Goal: Find specific page/section: Find specific page/section

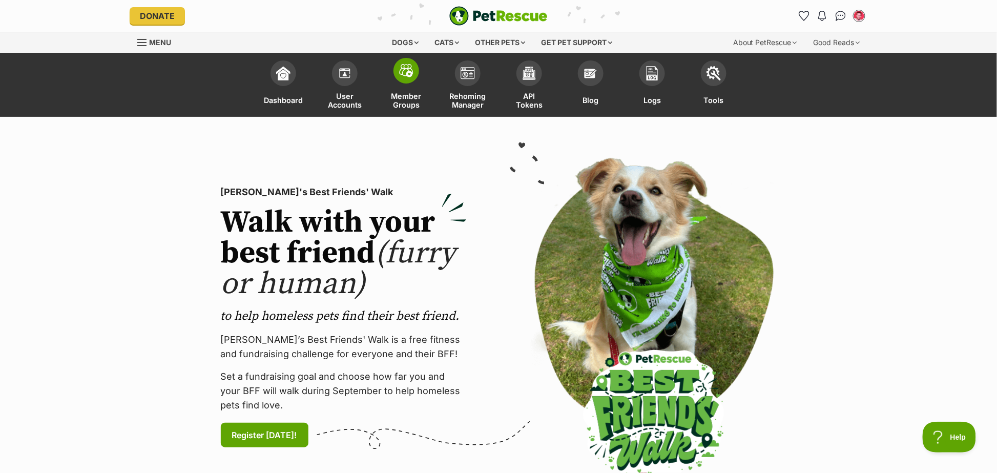
click at [403, 78] on span at bounding box center [406, 71] width 26 height 26
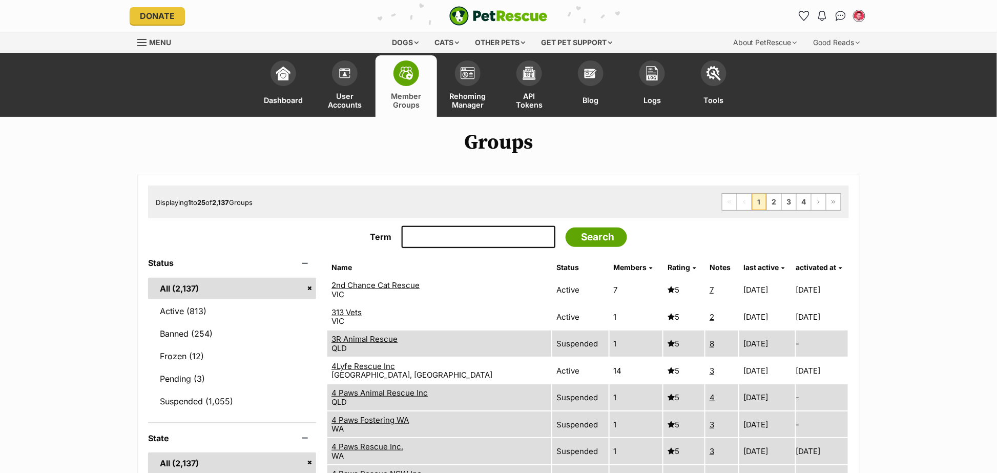
click at [421, 245] on input "Term" at bounding box center [479, 237] width 154 height 23
type input "darwin"
click at [565, 227] on input "Search" at bounding box center [595, 236] width 61 height 19
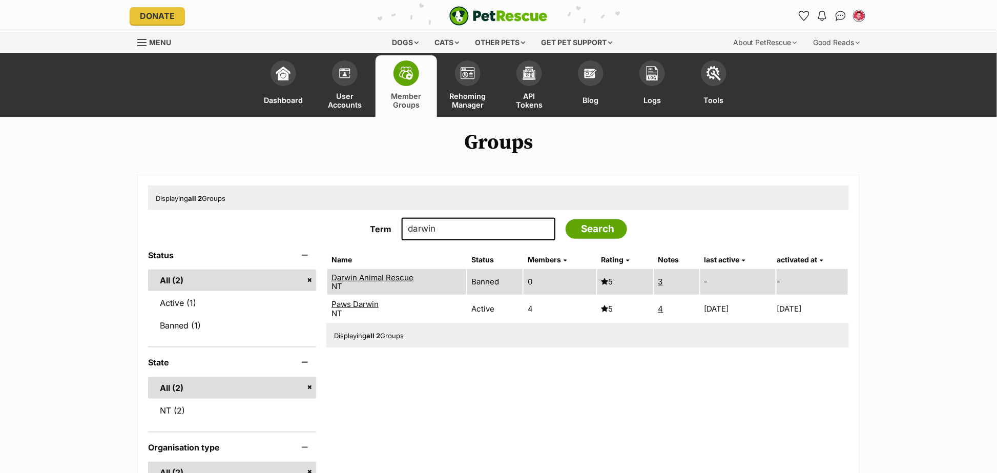
click at [370, 303] on link "Paws Darwin" at bounding box center [354, 304] width 47 height 10
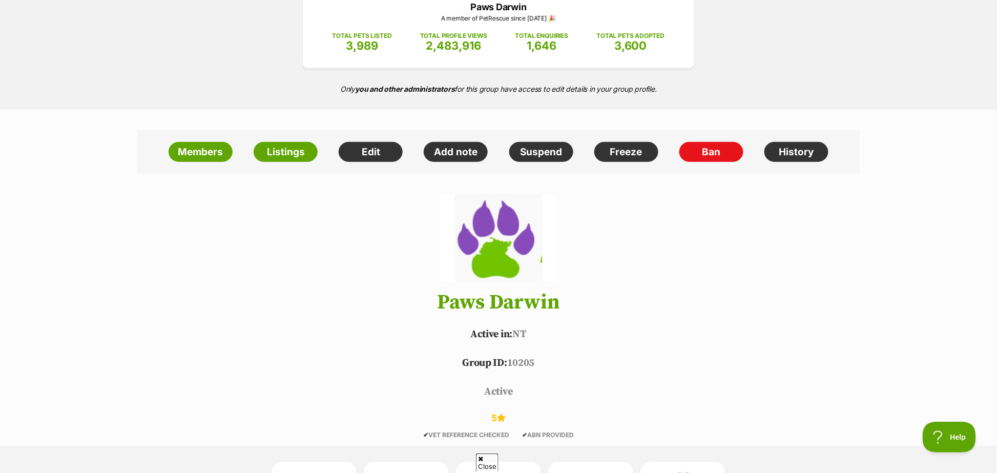
scroll to position [262, 0]
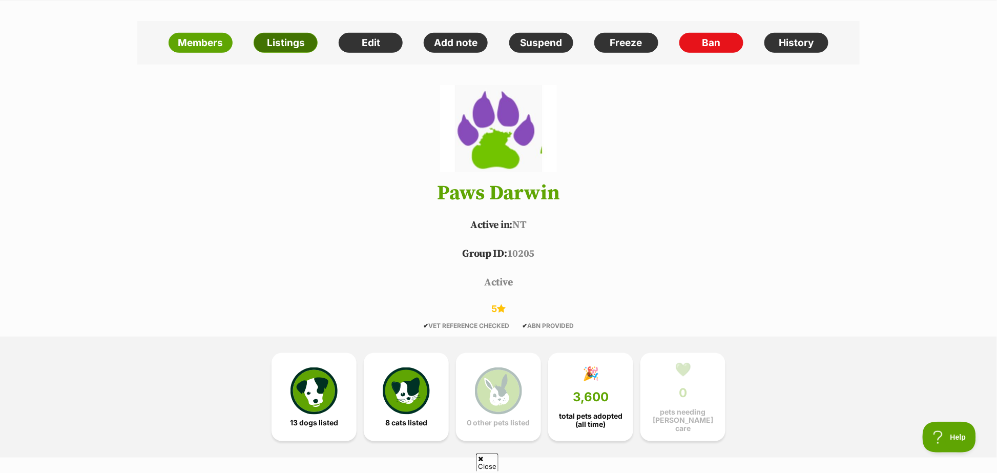
click at [288, 46] on link "Listings" at bounding box center [286, 43] width 64 height 20
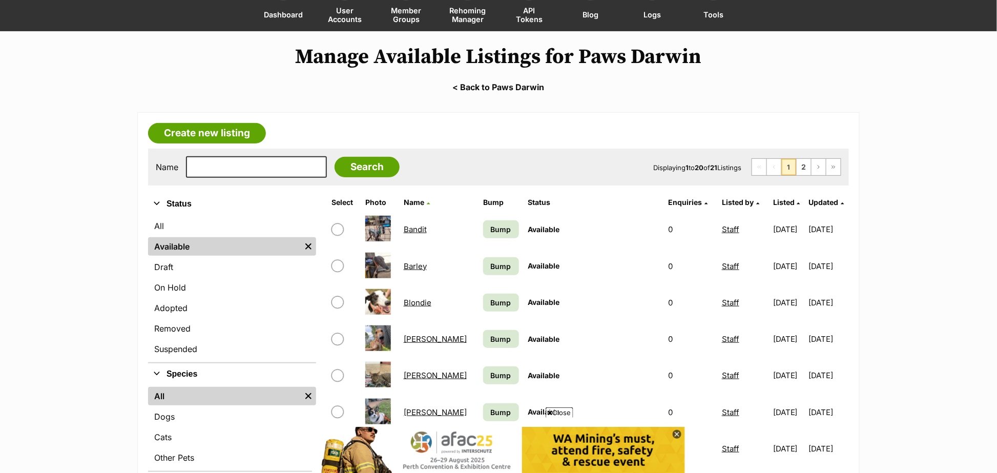
scroll to position [84, 0]
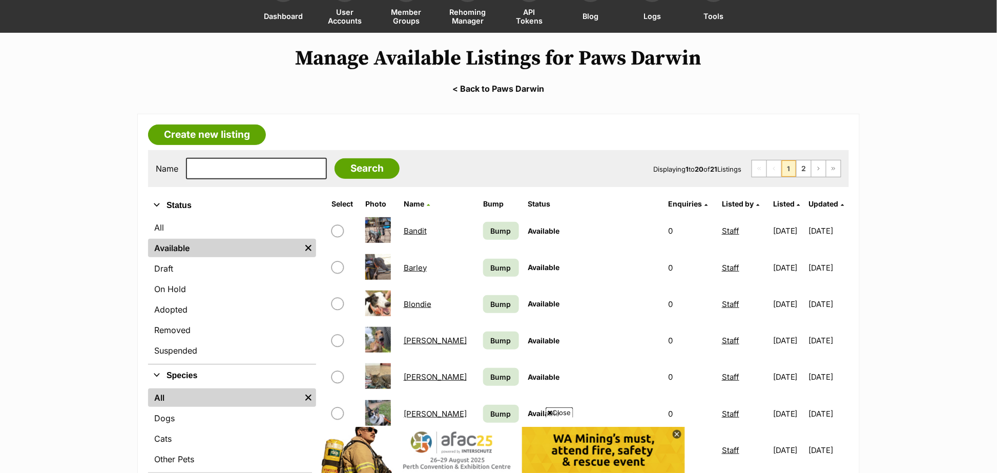
click at [455, 90] on link "< Back to Paws Darwin" at bounding box center [498, 88] width 997 height 9
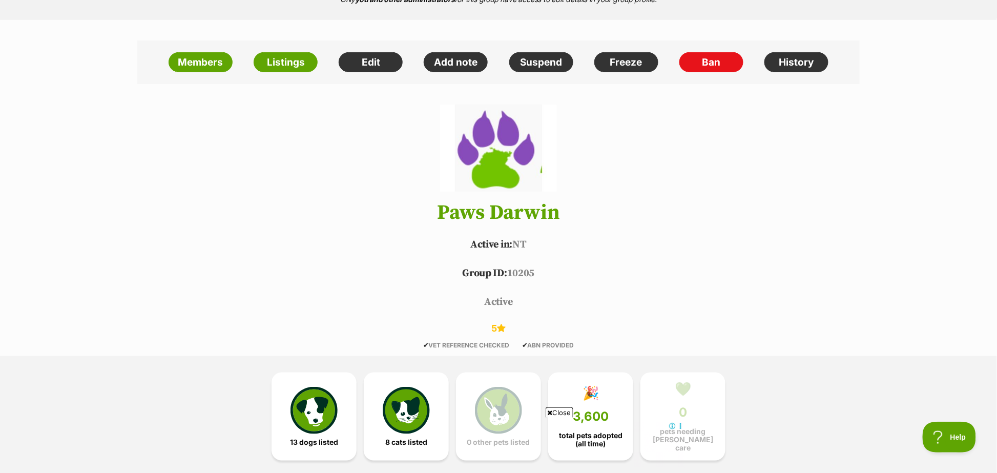
click at [491, 163] on img at bounding box center [498, 147] width 117 height 87
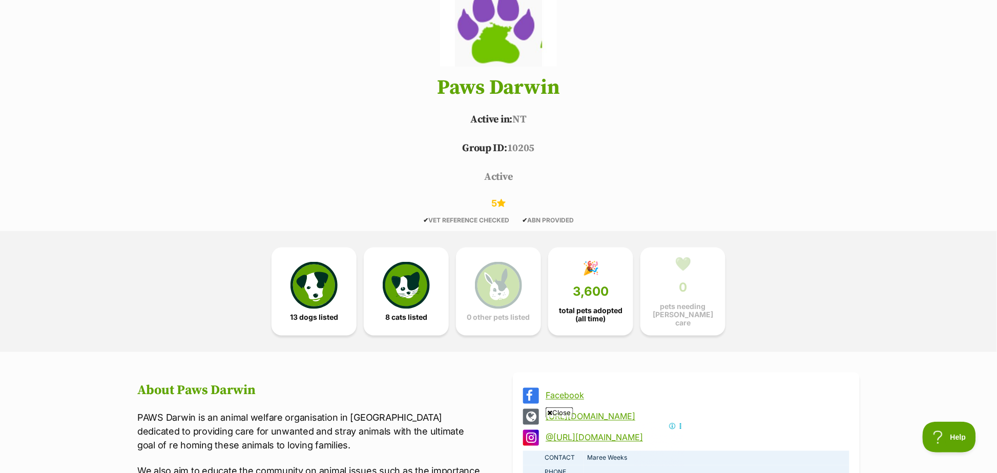
scroll to position [186, 0]
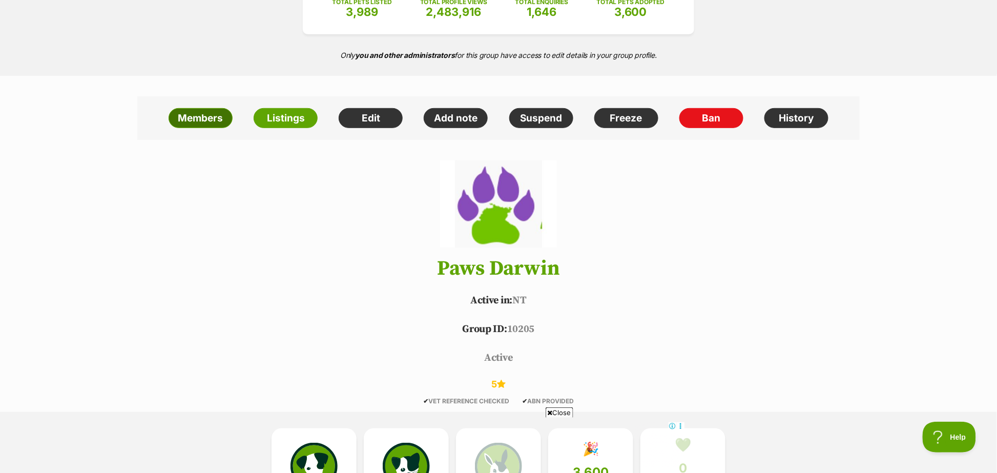
click at [192, 119] on link "Members" at bounding box center [201, 118] width 64 height 20
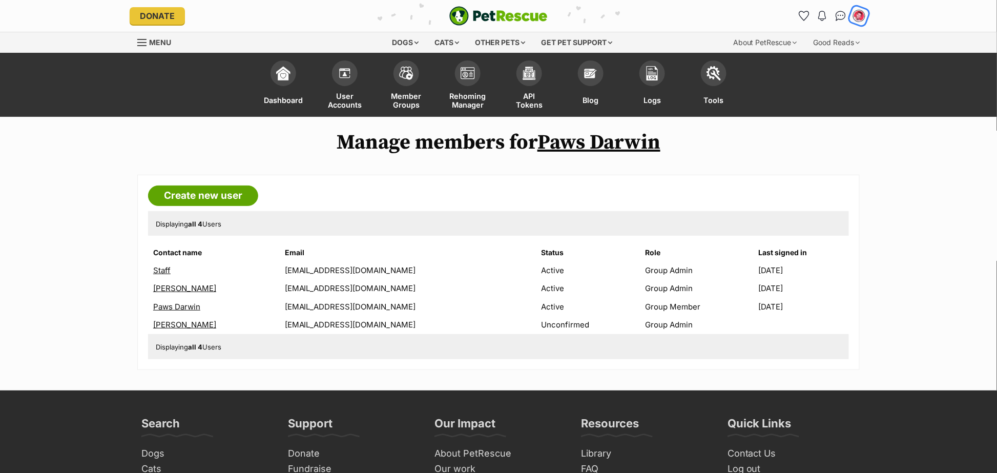
click at [860, 16] on img "My account" at bounding box center [858, 15] width 13 height 13
